Goal: Check status: Check status

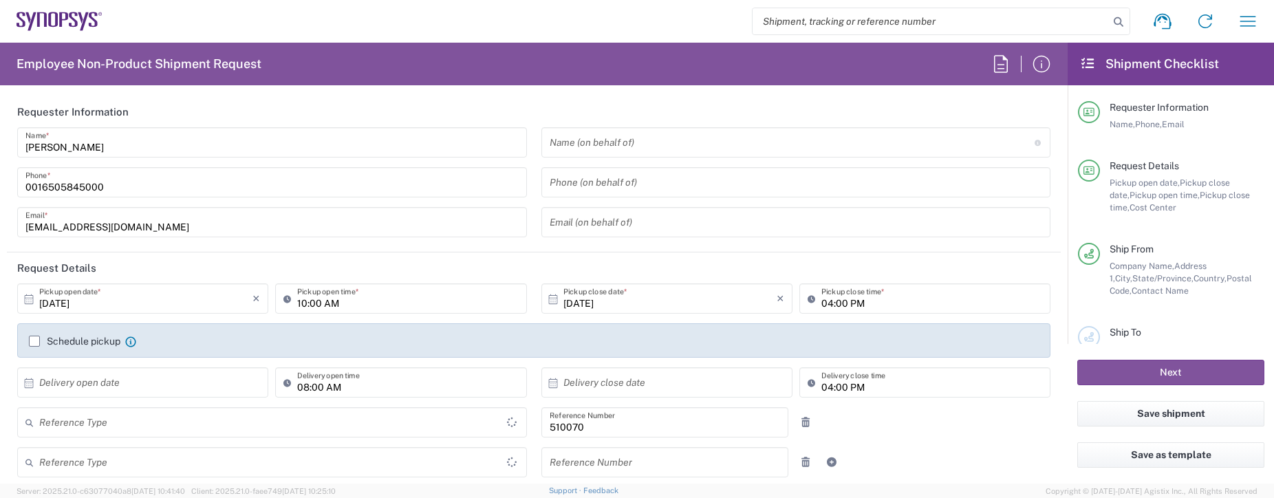
type input "Department"
type input "Delivered at Place"
type input "US01, SG, IP-DIG, R&D 510070"
type input "[GEOGRAPHIC_DATA]"
type input "[US_STATE]"
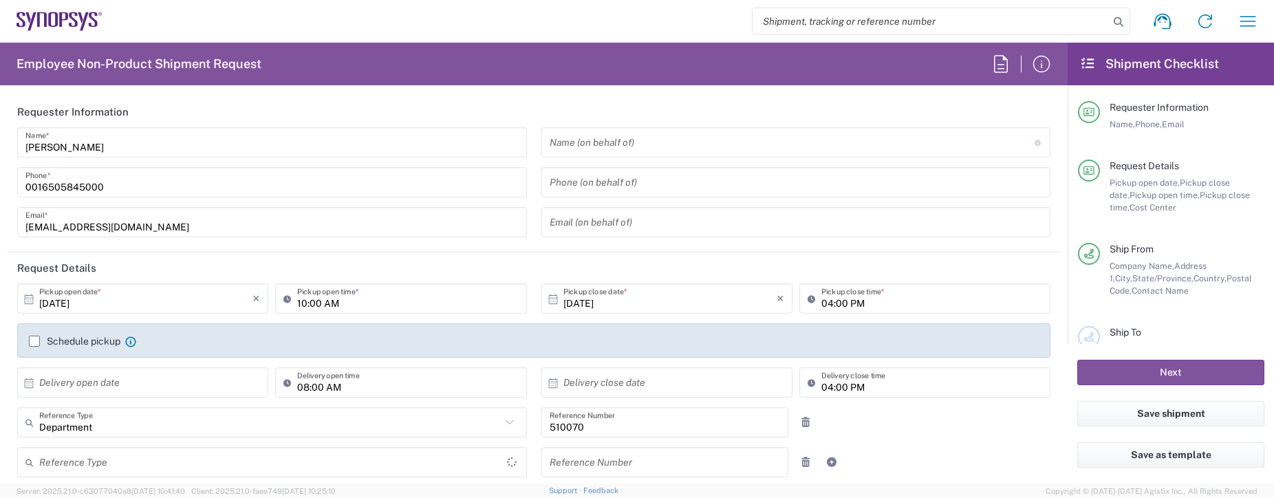
type input "[GEOGRAPHIC_DATA]"
click at [943, 23] on input "search" at bounding box center [930, 21] width 356 height 26
paste input "Jerry Domalanta <jerryd@synopsys.com>"
type input "Jerry Domalanta <jerryd@synopsys.com>"
drag, startPoint x: 968, startPoint y: 21, endPoint x: 738, endPoint y: 13, distance: 229.8
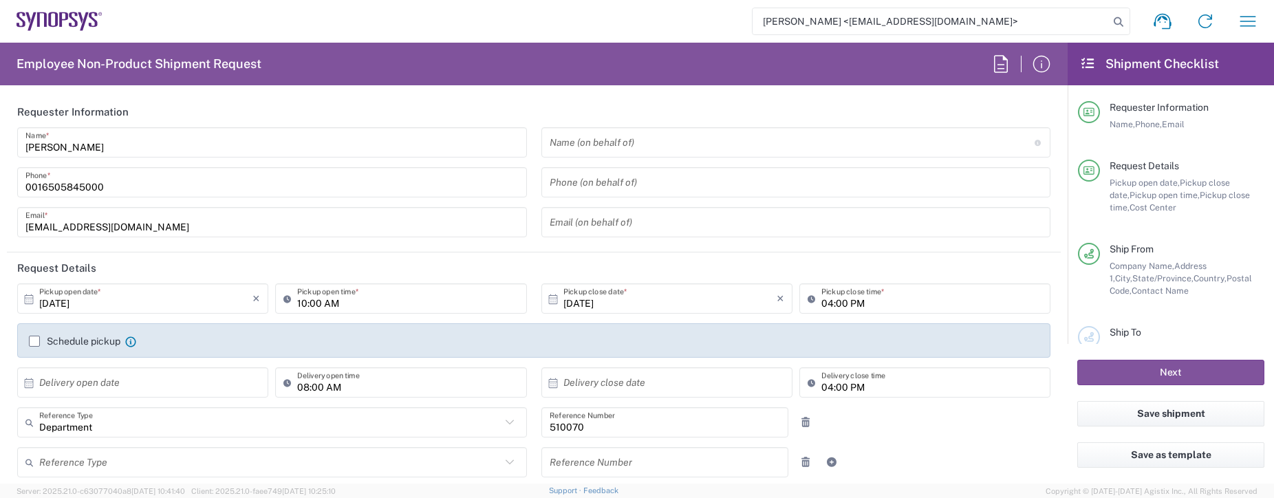
click at [738, 13] on div "Jerry Domalanta <jerryd@synopsys.com> Shipment request Shipment tracking Employ…" at bounding box center [685, 21] width 1166 height 33
type input "Headquarters USSV"
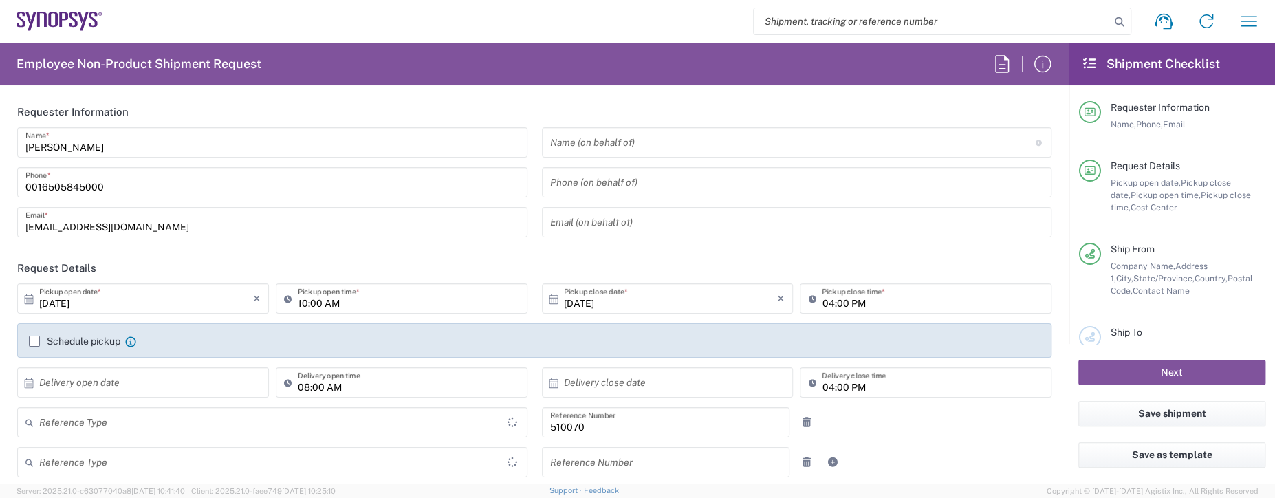
type input "Department"
type input "Delivered at Place"
type input "US01, SG, IP-DIG, R&D 510070"
type input "[GEOGRAPHIC_DATA]"
type input "[US_STATE]"
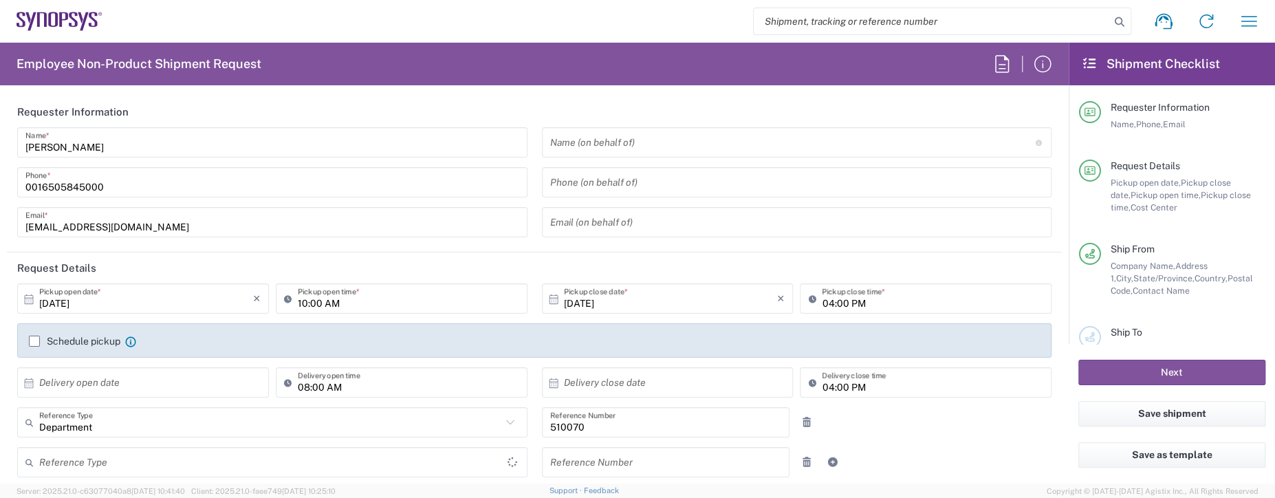
type input "[GEOGRAPHIC_DATA]"
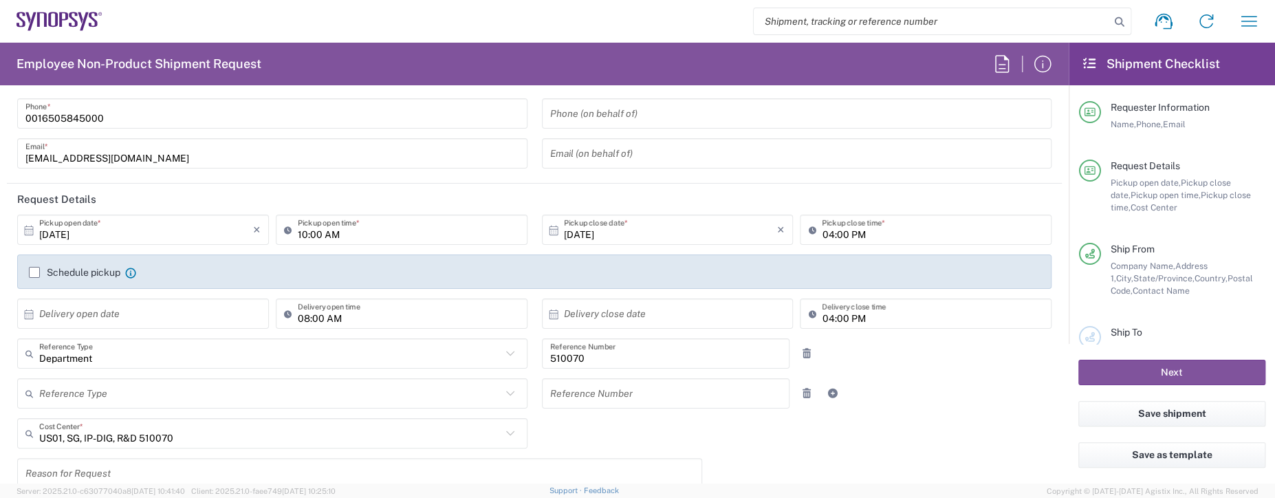
type input "Headquarters USSV"
click at [201, 319] on input "text" at bounding box center [146, 314] width 214 height 24
click at [517, 21] on div "Shipment request Shipment tracking Employee non-product shipment request My shi…" at bounding box center [686, 21] width 1168 height 33
click at [920, 14] on input "search" at bounding box center [932, 21] width 356 height 26
paste input "57098033"
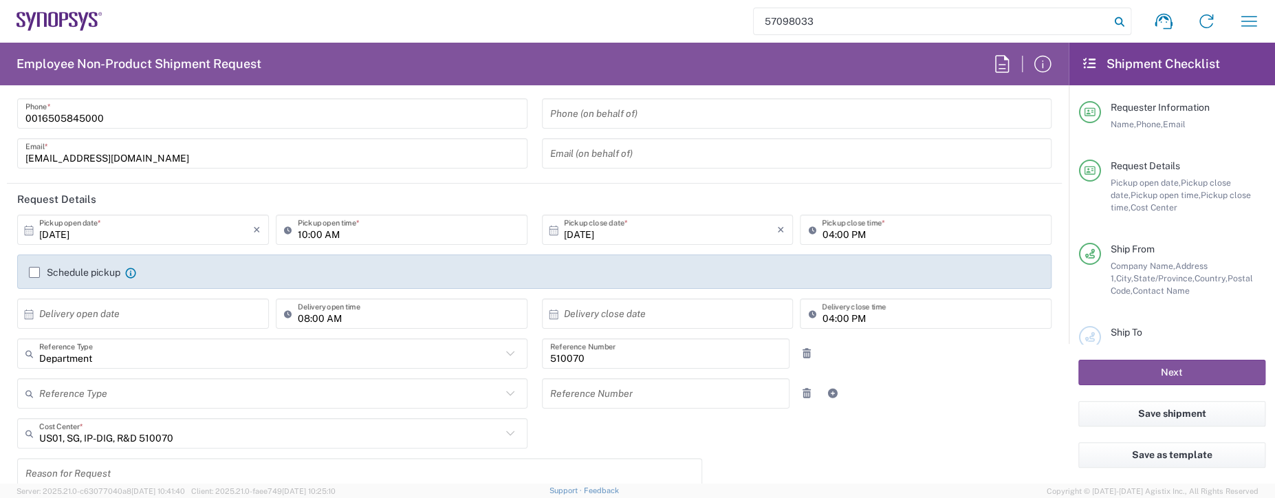
type input "57098033"
click at [1116, 23] on icon at bounding box center [1119, 21] width 19 height 19
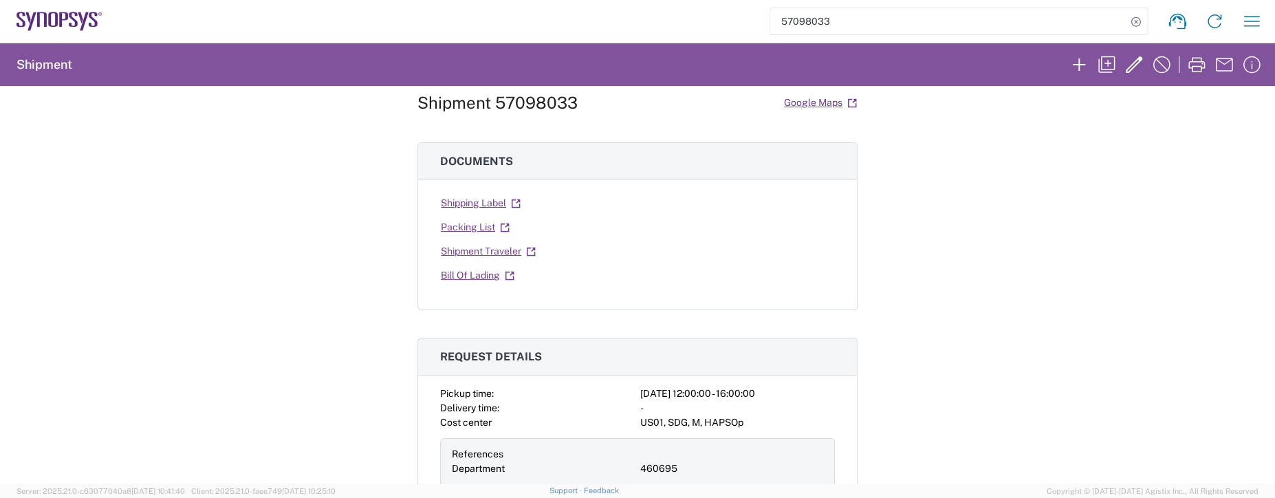
scroll to position [69, 0]
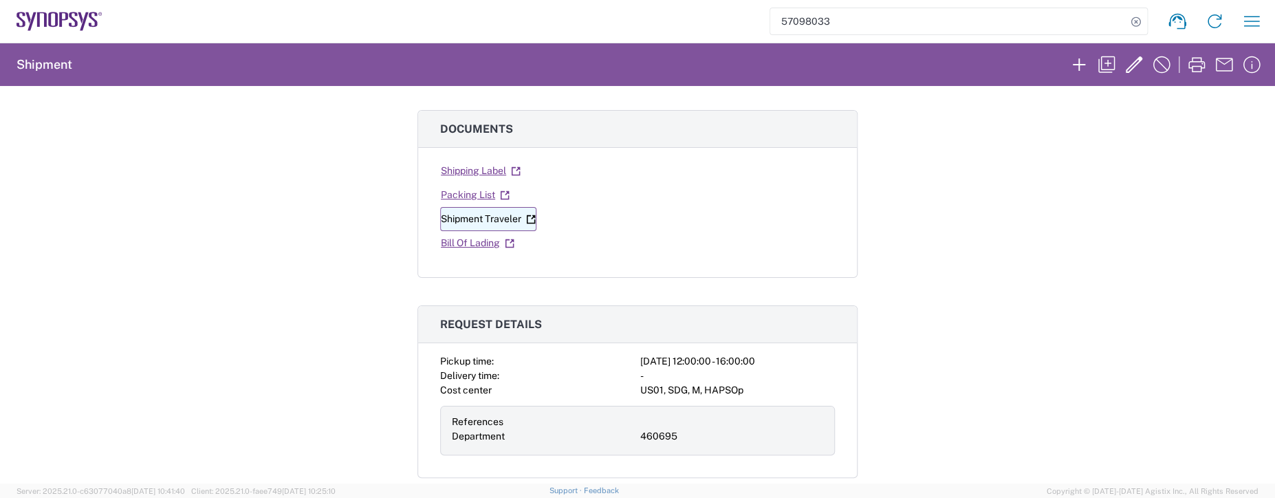
click at [468, 217] on link "Shipment Traveler" at bounding box center [488, 219] width 96 height 24
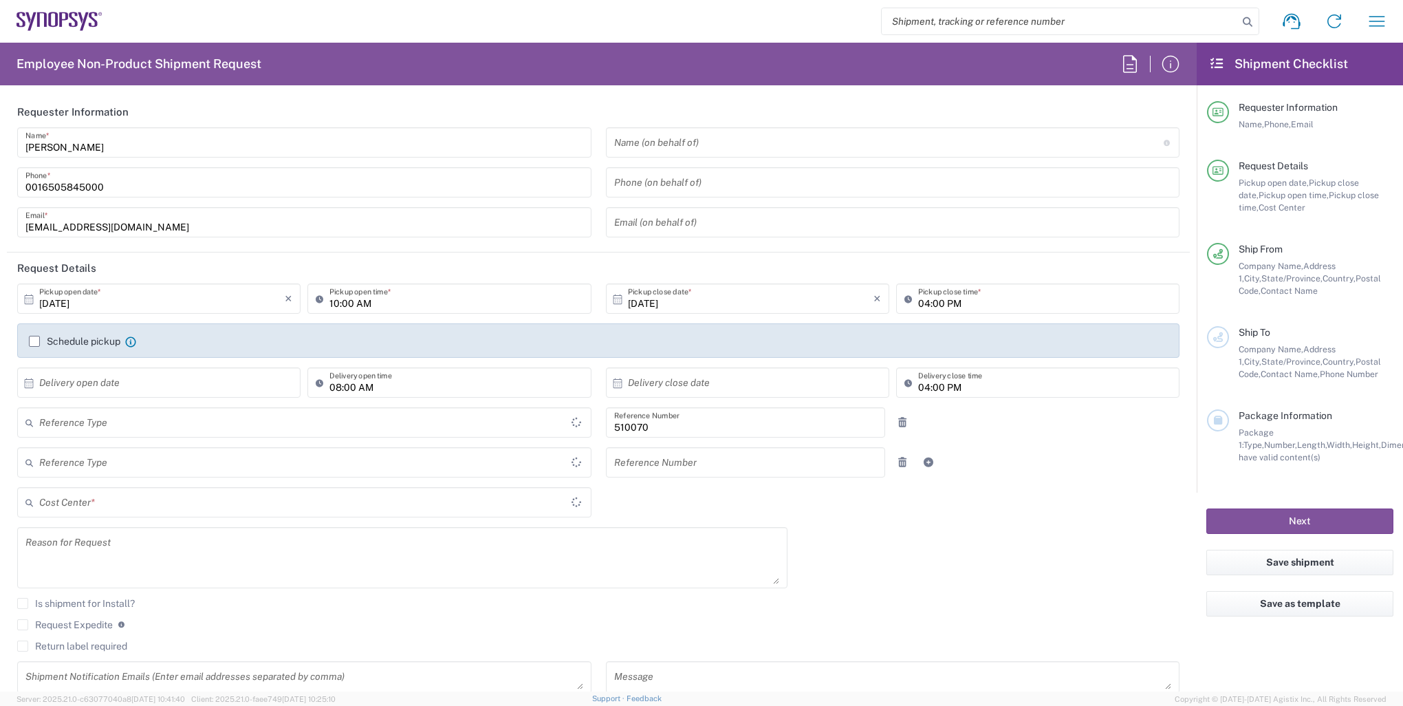
type input "Department"
type input "Delivered at Place"
type input "US01, SG, IP-DIG, R&D 510070"
type input "[GEOGRAPHIC_DATA]"
type input "[US_STATE]"
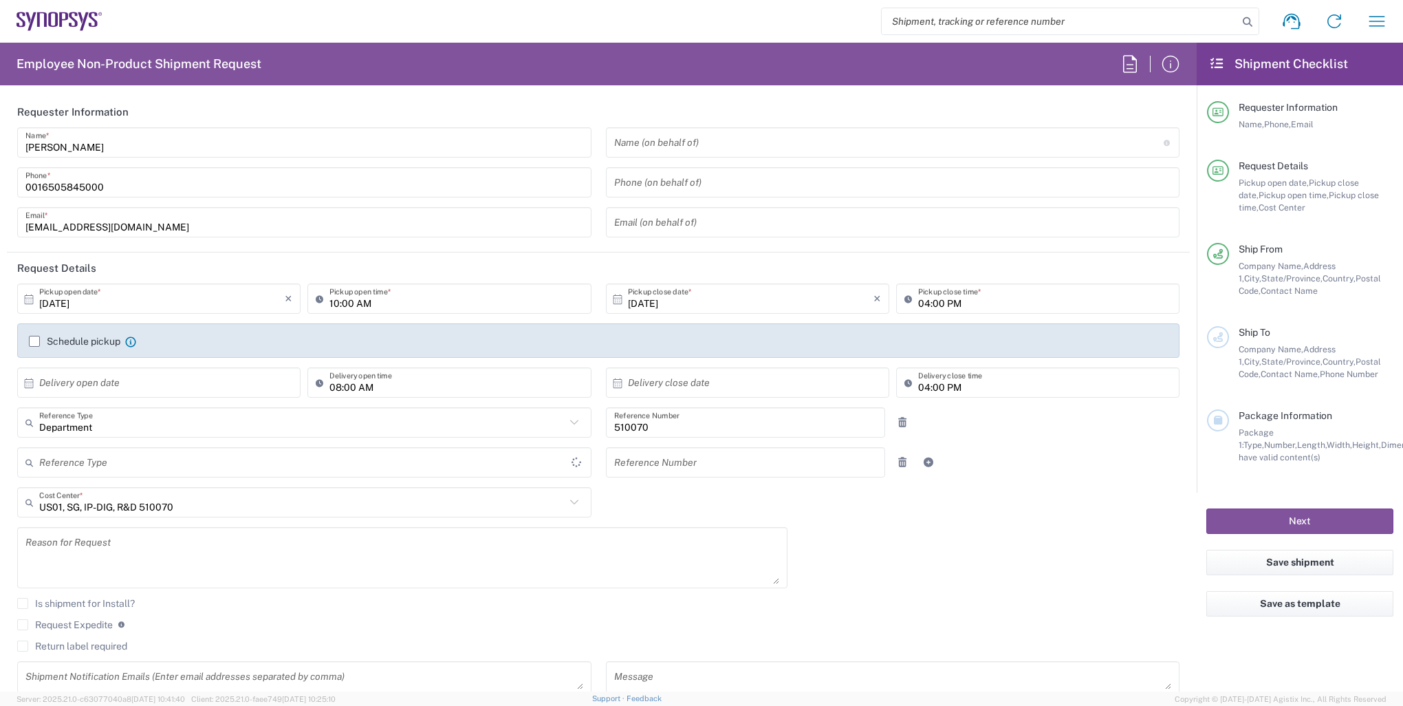
type input "[GEOGRAPHIC_DATA]"
click at [989, 18] on input "search" at bounding box center [1060, 21] width 356 height 26
paste input "57098033"
type input "57098033"
click at [1245, 26] on icon at bounding box center [1247, 21] width 19 height 19
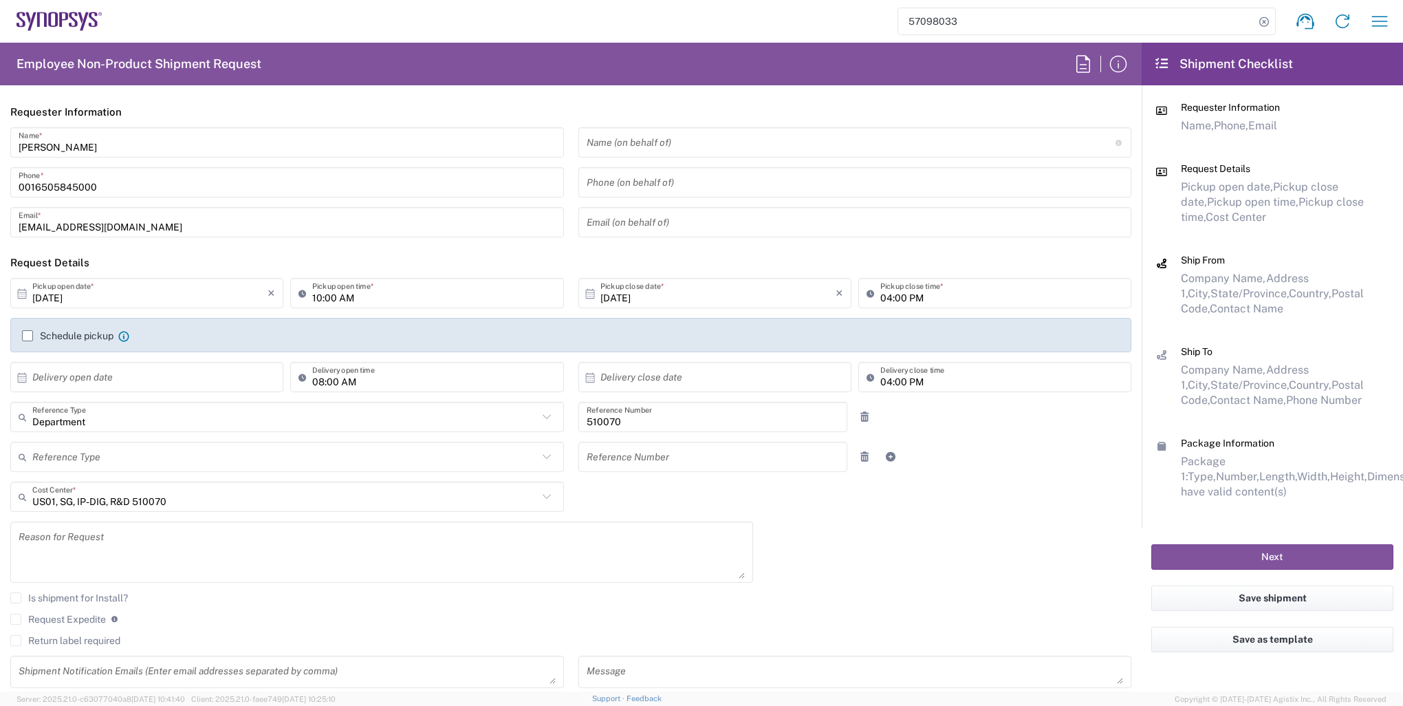
type input "Headquarters USSV"
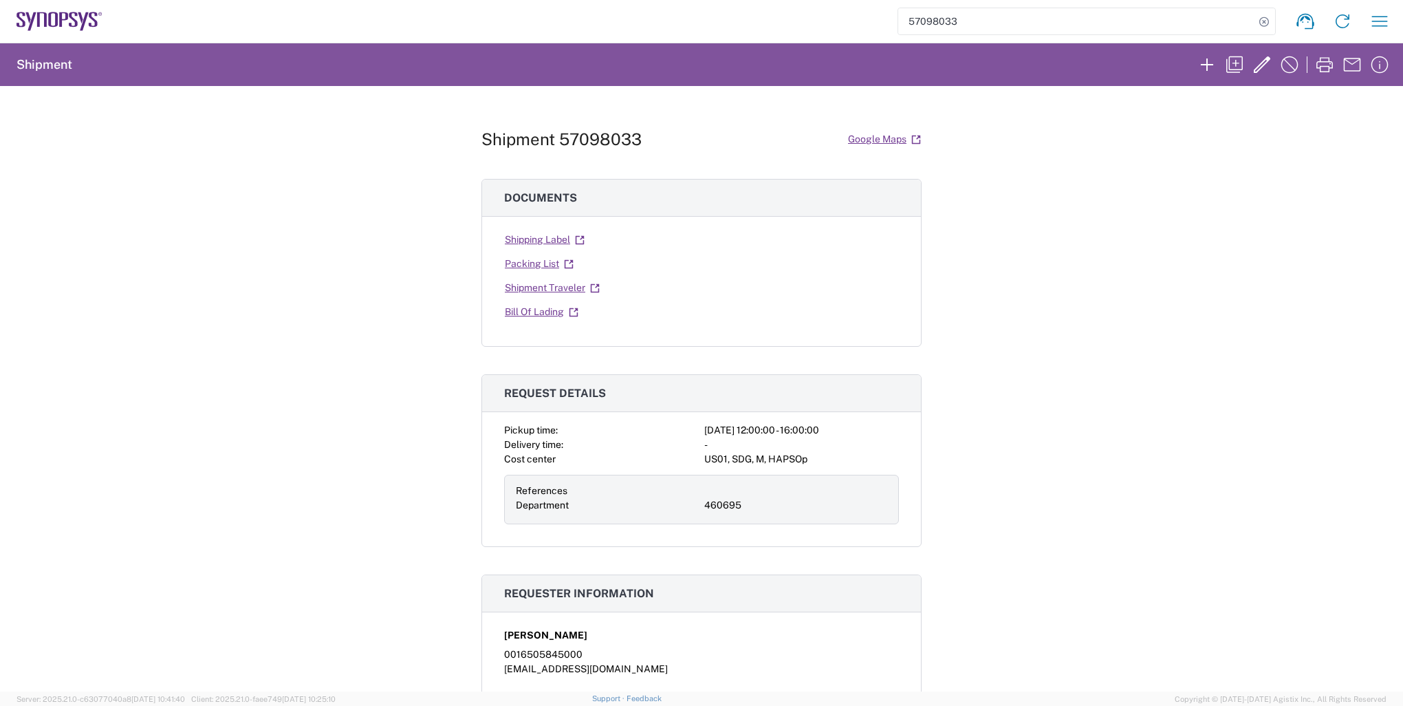
click at [396, 233] on div "Shipment 57098033 Google Maps Documents Shipping Label Packing List Shipment Tr…" at bounding box center [701, 388] width 1403 height 605
drag, startPoint x: 552, startPoint y: 138, endPoint x: 649, endPoint y: 138, distance: 97.7
click at [649, 138] on div "Shipment 57098033 Google Maps" at bounding box center [701, 139] width 440 height 24
drag, startPoint x: 649, startPoint y: 138, endPoint x: 622, endPoint y: 135, distance: 27.6
copy h1 "57098033"
